Goal: Task Accomplishment & Management: Use online tool/utility

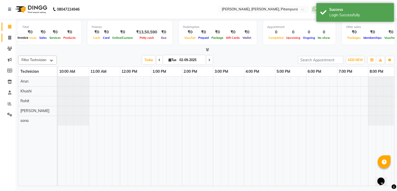
click at [10, 38] on icon at bounding box center [9, 38] width 3 height 4
select select "4953"
select select "service"
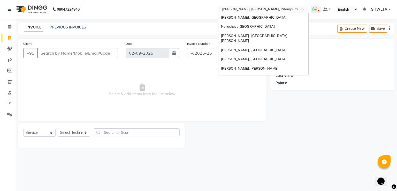
click at [265, 10] on input "text" at bounding box center [258, 9] width 75 height 5
click at [259, 36] on span "[PERSON_NAME] , [GEOGRAPHIC_DATA][PERSON_NAME]" at bounding box center [254, 38] width 66 height 9
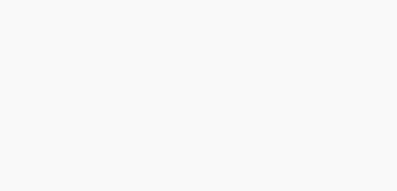
select select "service"
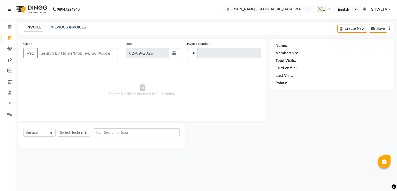
type input "0824"
select select "3836"
click at [75, 26] on link "PREVIOUS INVOICES" at bounding box center [68, 27] width 36 height 5
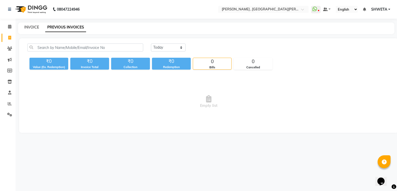
click at [27, 28] on link "INVOICE" at bounding box center [31, 27] width 15 height 5
select select "service"
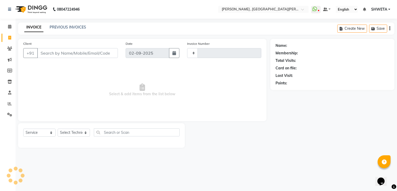
type input "0824"
select select "3836"
click at [48, 52] on input "Client" at bounding box center [77, 53] width 81 height 10
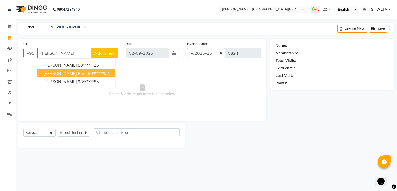
click at [57, 76] on span "Yukti pant" at bounding box center [64, 72] width 43 height 5
type input "99******02"
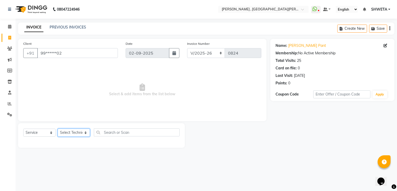
click at [64, 131] on select "Select Technician anikit Manager nargis neha Sky zahra" at bounding box center [74, 132] width 32 height 8
select select "40727"
click at [58, 129] on select "Select Technician anikit Manager nargis neha Sky zahra" at bounding box center [74, 132] width 32 height 8
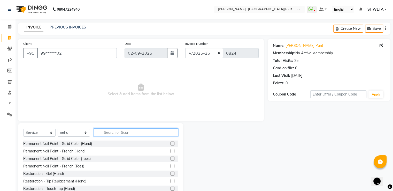
click at [131, 132] on input "text" at bounding box center [136, 132] width 84 height 8
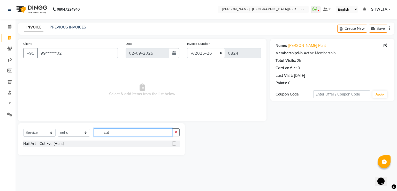
type input "cat"
click at [174, 142] on label at bounding box center [174, 143] width 4 height 4
click at [174, 142] on input "checkbox" at bounding box center [173, 143] width 3 height 3
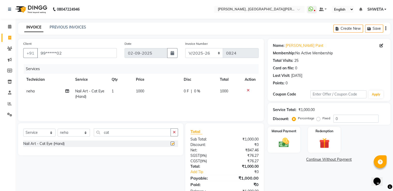
checkbox input "false"
click at [138, 94] on td "1000" at bounding box center [157, 93] width 48 height 17
select select "40727"
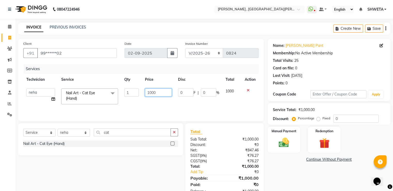
click at [151, 91] on input "1000" at bounding box center [158, 92] width 27 height 8
type input "1200"
click at [287, 161] on link "Continue Without Payment" at bounding box center [329, 158] width 121 height 5
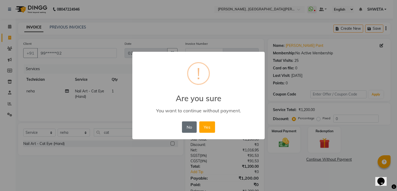
click at [191, 126] on button "No" at bounding box center [189, 126] width 14 height 11
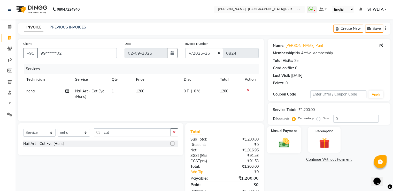
click at [293, 139] on div "Manual Payment" at bounding box center [284, 139] width 34 height 27
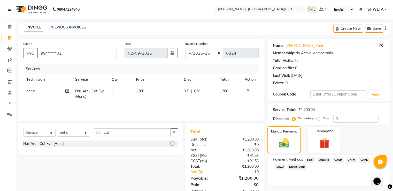
scroll to position [16, 0]
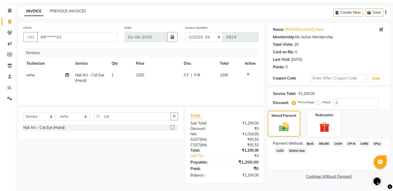
click at [323, 143] on span "ONLINE" at bounding box center [323, 143] width 13 height 6
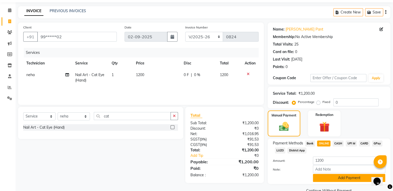
click at [344, 176] on button "Add Payment" at bounding box center [349, 178] width 72 height 8
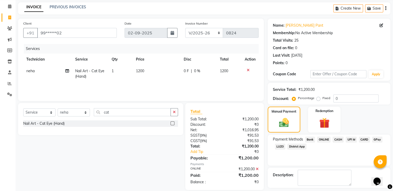
scroll to position [42, 0]
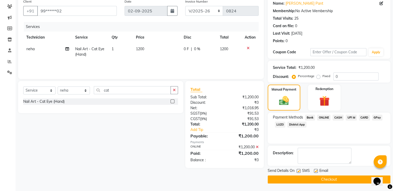
click at [334, 182] on button "Checkout" at bounding box center [328, 179] width 123 height 8
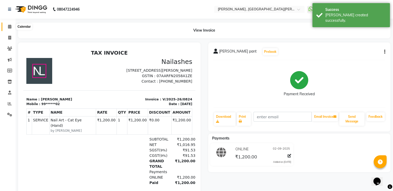
click at [11, 26] on icon at bounding box center [9, 27] width 3 height 4
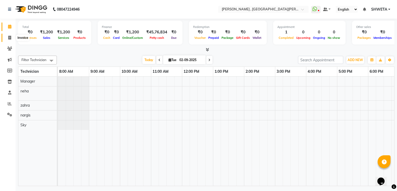
click at [10, 36] on icon at bounding box center [9, 38] width 3 height 4
select select "3836"
select select "service"
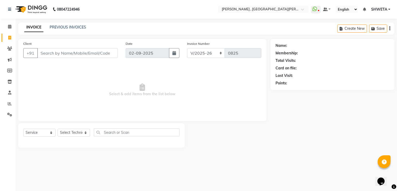
click at [56, 54] on input "Client" at bounding box center [77, 53] width 81 height 10
